Goal: Register for event/course

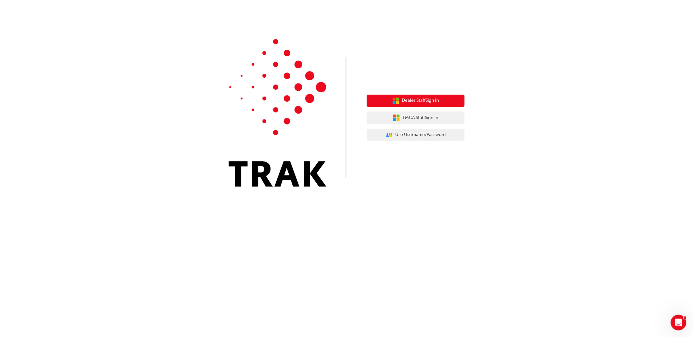
click at [412, 103] on span "Dealer Staff Sign In" at bounding box center [420, 100] width 37 height 7
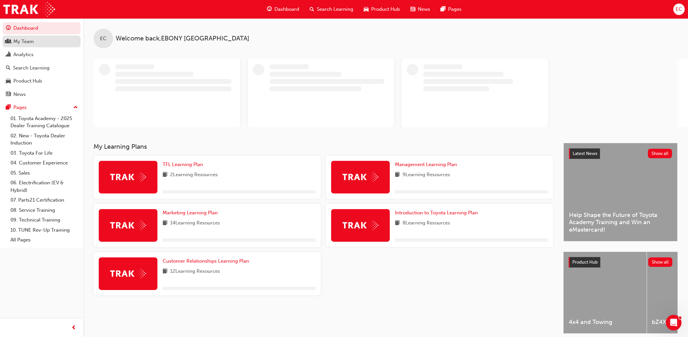
click at [45, 40] on div "My Team" at bounding box center [41, 41] width 71 height 8
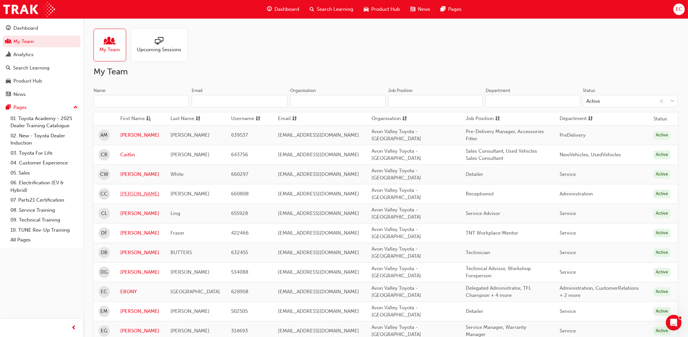
click at [131, 190] on link "[PERSON_NAME]" at bounding box center [140, 193] width 40 height 7
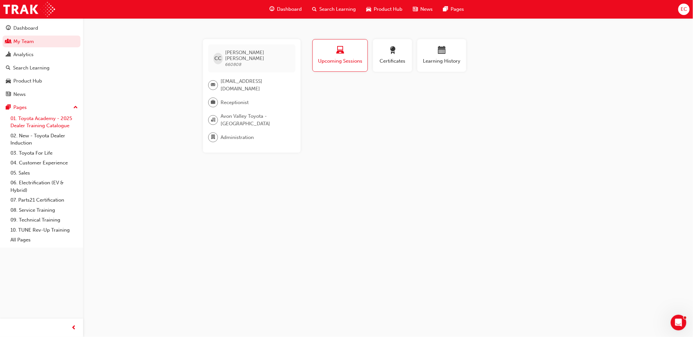
click at [41, 119] on link "01. Toyota Academy - 2025 Dealer Training Catalogue" at bounding box center [44, 121] width 73 height 17
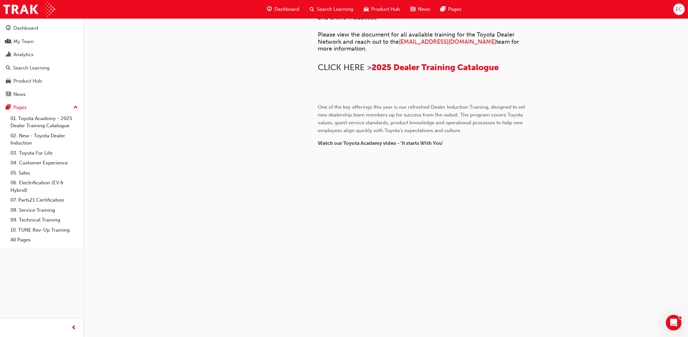
scroll to position [308, 0]
click at [36, 158] on link "03. Toyota For Life" at bounding box center [44, 153] width 73 height 10
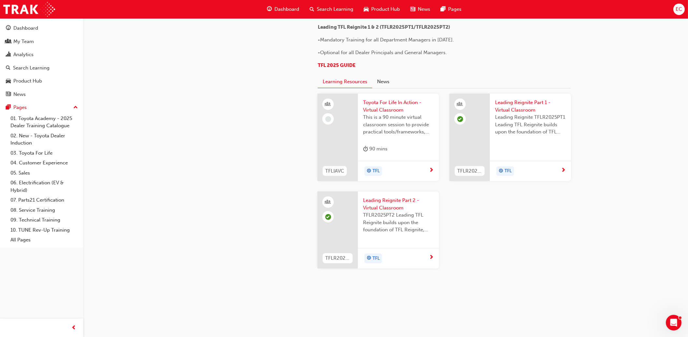
scroll to position [653, 0]
click at [389, 107] on span "Toyota For Life In Action - Virtual Classroom" at bounding box center [398, 106] width 71 height 15
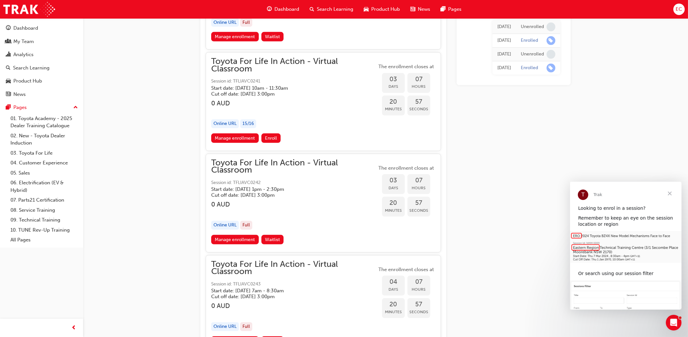
click at [669, 193] on span "Close" at bounding box center [669, 193] width 23 height 23
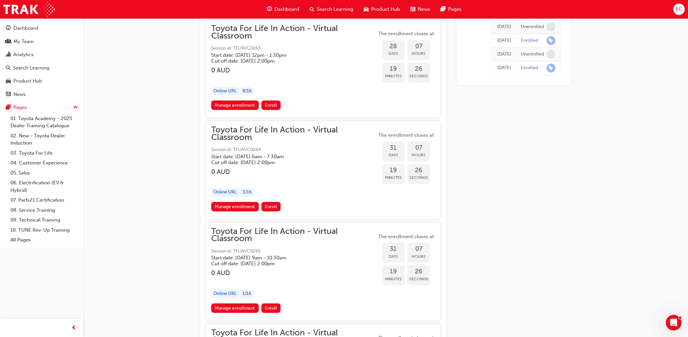
scroll to position [6570, 0]
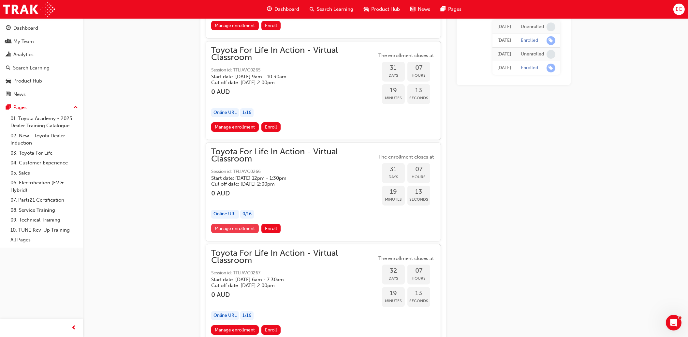
click at [233, 224] on link "Manage enrollment" at bounding box center [235, 228] width 48 height 9
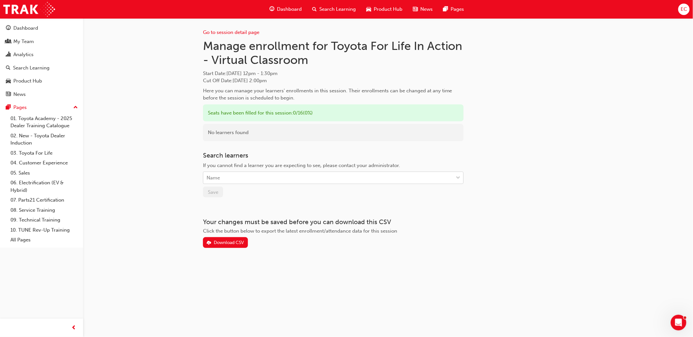
click at [233, 177] on div "Name" at bounding box center [328, 177] width 250 height 11
type input "[PERSON_NAME]"
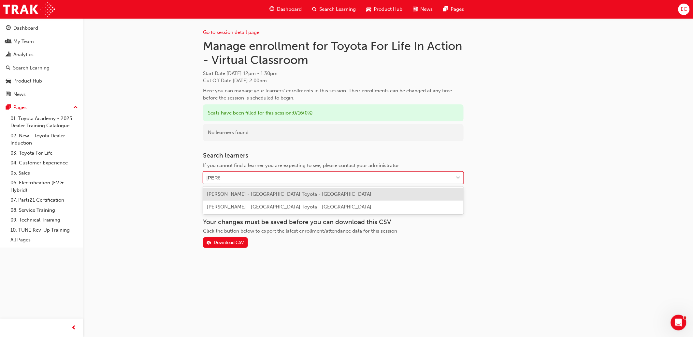
click at [236, 195] on span "[PERSON_NAME] - [GEOGRAPHIC_DATA] Toyota - [GEOGRAPHIC_DATA]" at bounding box center [289, 194] width 165 height 6
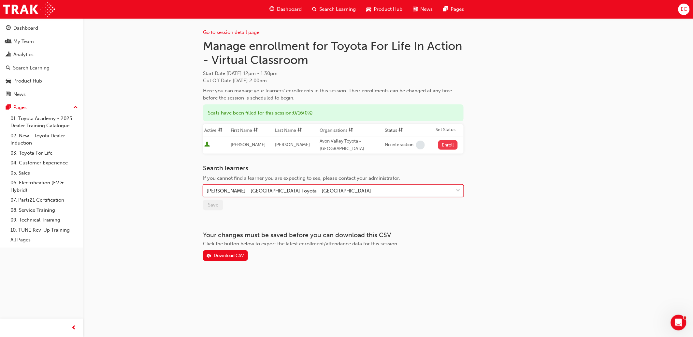
click at [448, 144] on button "Enroll" at bounding box center [448, 144] width 20 height 9
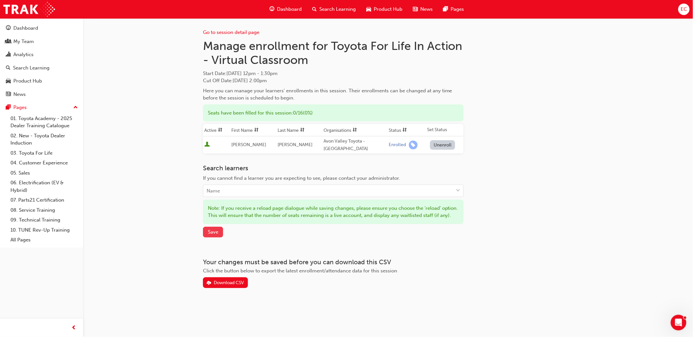
click at [210, 235] on span "Save" at bounding box center [213, 232] width 10 height 6
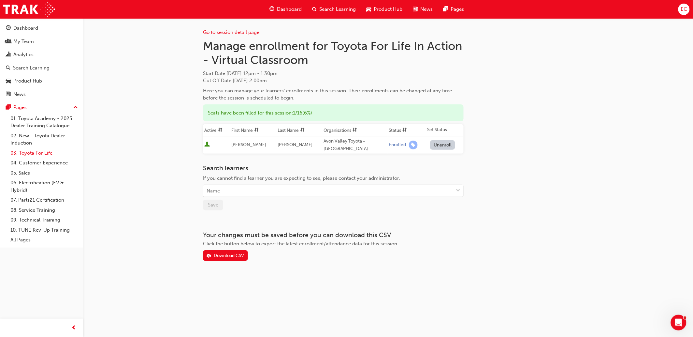
click at [34, 152] on link "03. Toyota For Life" at bounding box center [44, 153] width 73 height 10
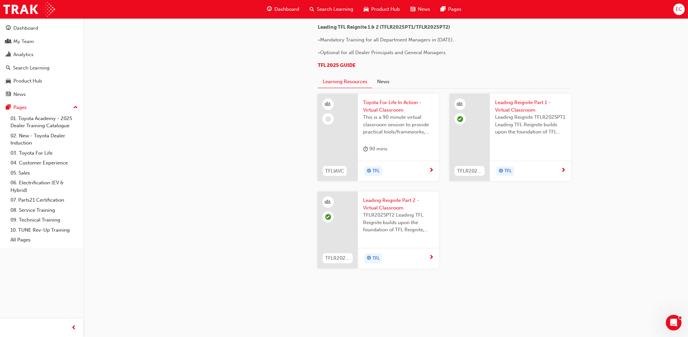
scroll to position [653, 0]
click at [384, 203] on span "Leading Reignite Part 2 - Virtual Classroom" at bounding box center [398, 204] width 71 height 15
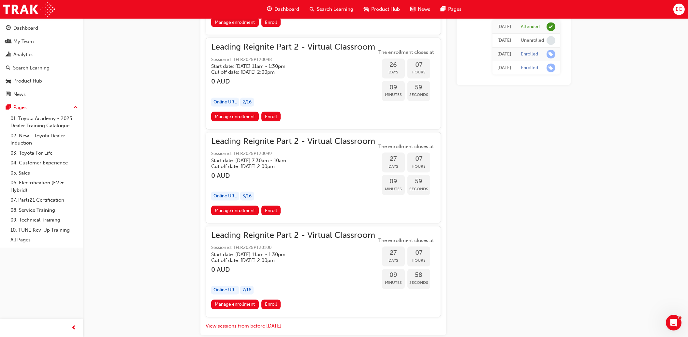
scroll to position [2849, 0]
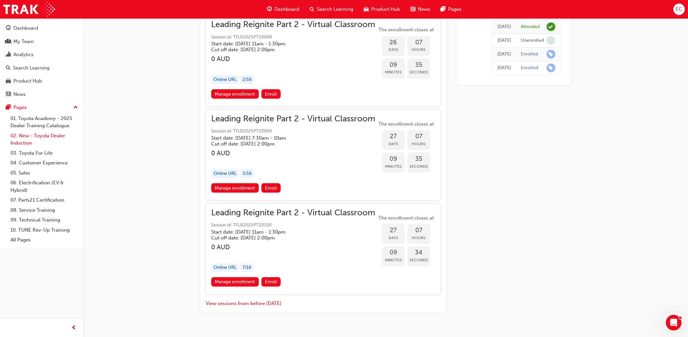
drag, startPoint x: 38, startPoint y: 155, endPoint x: 64, endPoint y: 146, distance: 27.9
click at [38, 155] on link "03. Toyota For Life" at bounding box center [44, 153] width 73 height 10
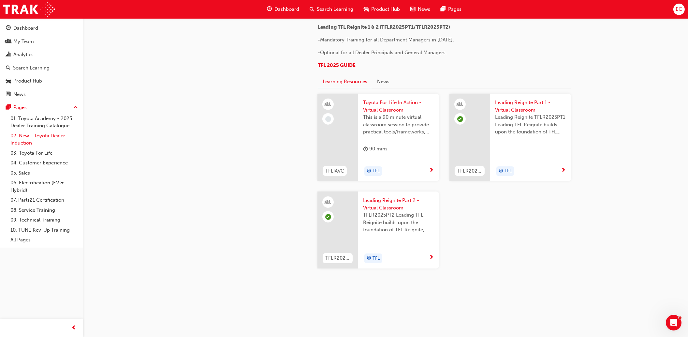
scroll to position [653, 0]
click at [34, 154] on link "03. Toyota For Life" at bounding box center [44, 153] width 73 height 10
click at [38, 155] on link "03. Toyota For Life" at bounding box center [44, 153] width 73 height 10
click at [385, 210] on span "Leading Reignite Part 2 - Virtual Classroom" at bounding box center [398, 204] width 71 height 15
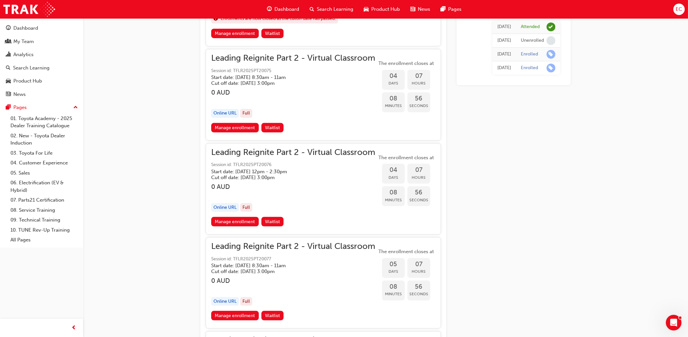
scroll to position [490, 0]
